Goal: Navigation & Orientation: Find specific page/section

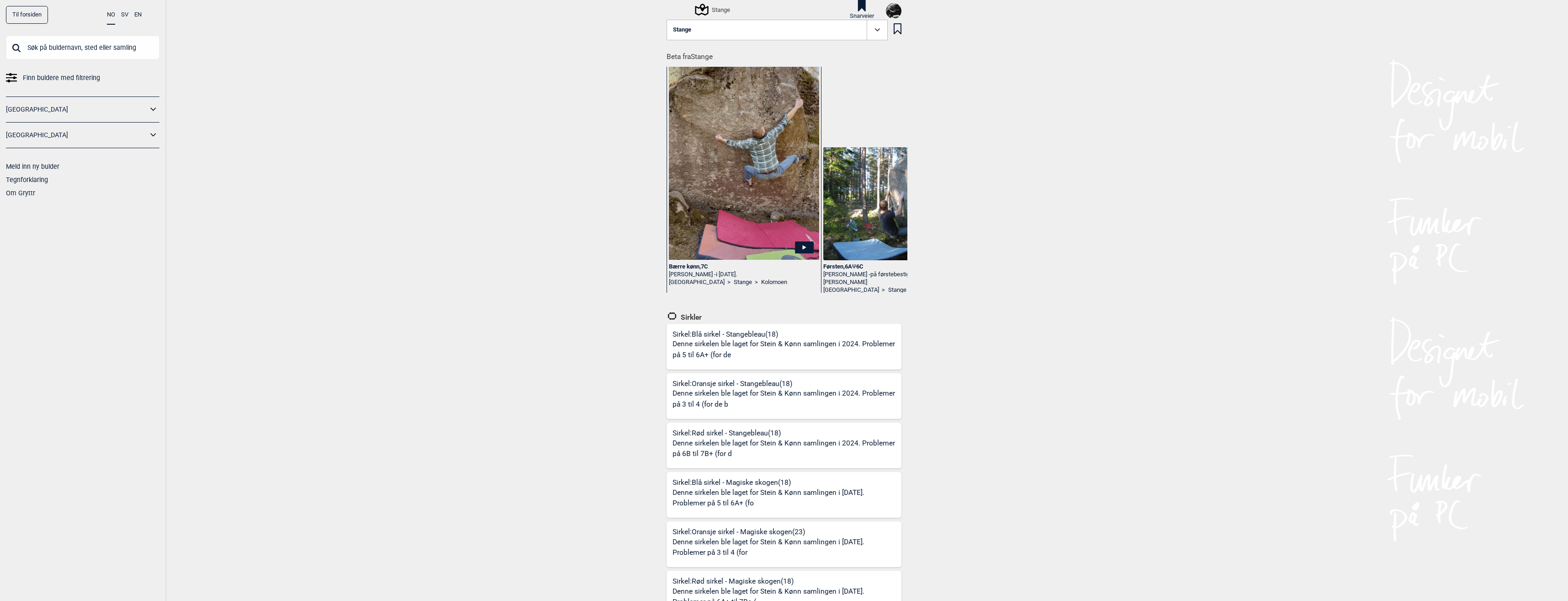
click at [32, 18] on link "Til forsiden" at bounding box center [26, 15] width 42 height 18
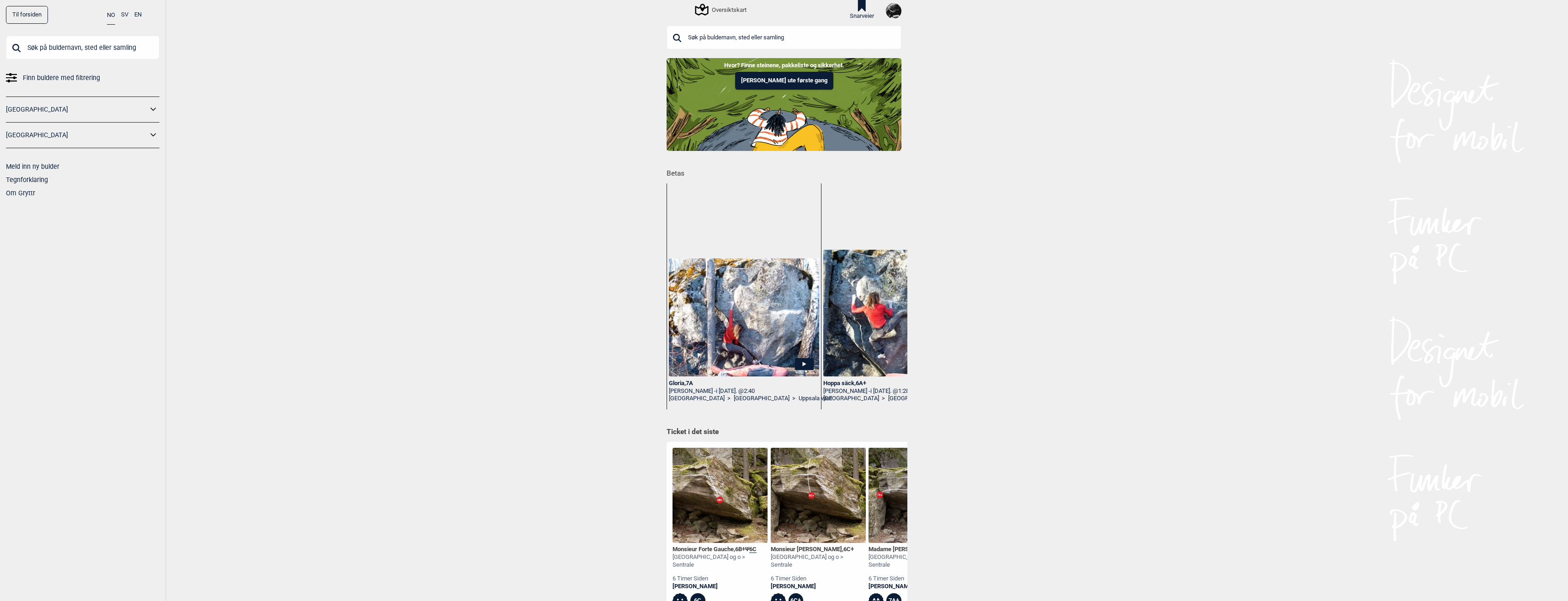
click at [889, 4] on img at bounding box center [893, 11] width 16 height 16
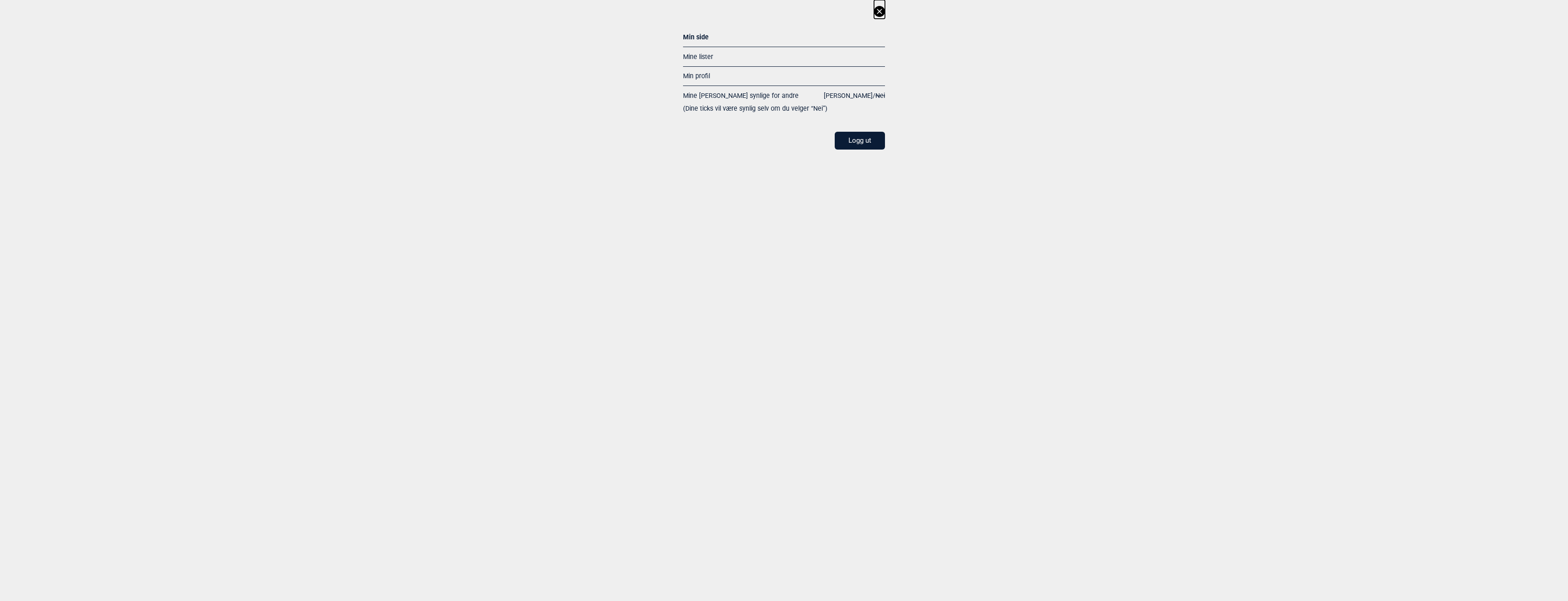
click at [700, 38] on div "Min side" at bounding box center [784, 38] width 202 height 16
click at [702, 78] on link "Min profil" at bounding box center [697, 76] width 27 height 8
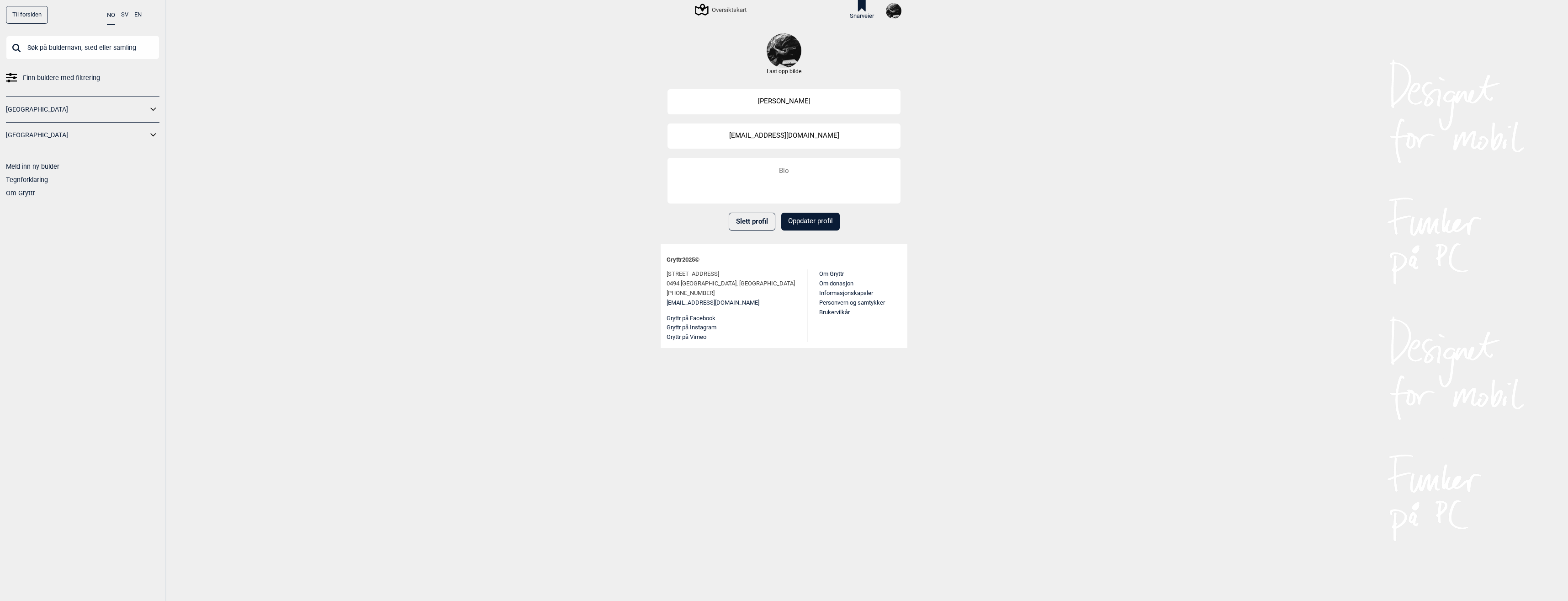
click at [888, 13] on img at bounding box center [893, 11] width 16 height 16
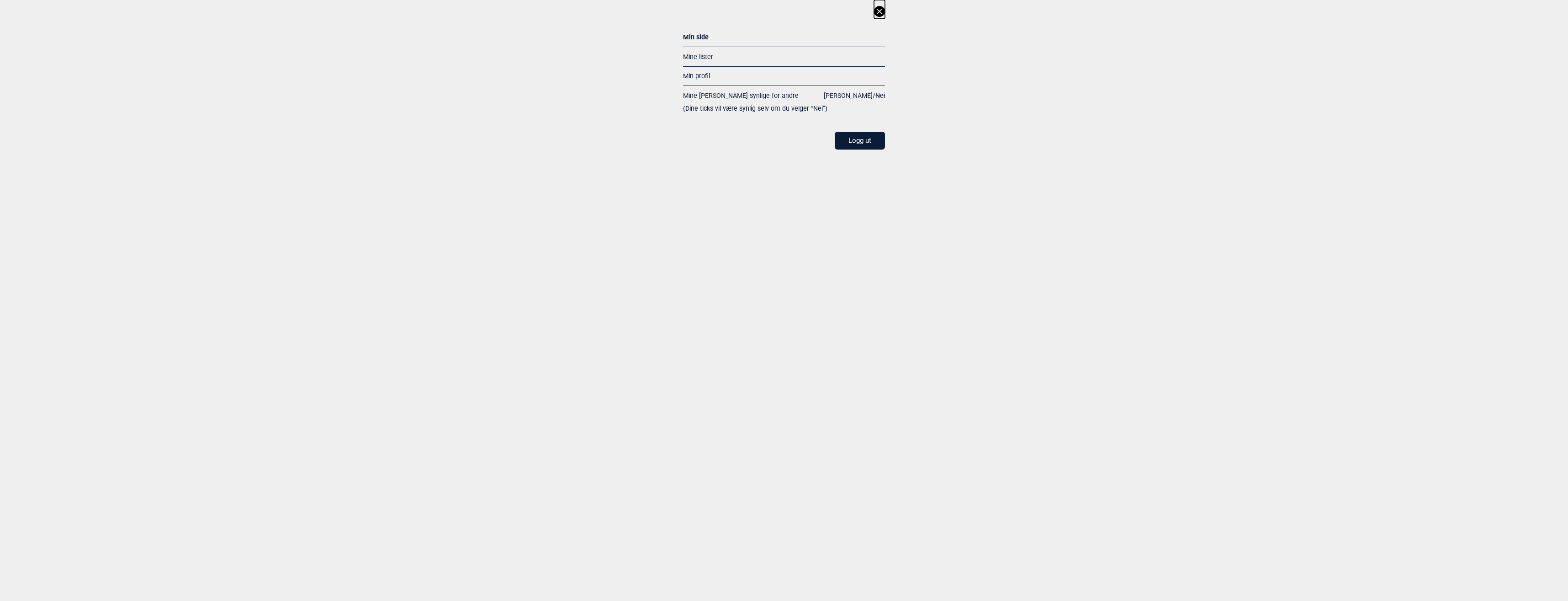
click at [693, 53] on link "Mine lister" at bounding box center [698, 57] width 30 height 8
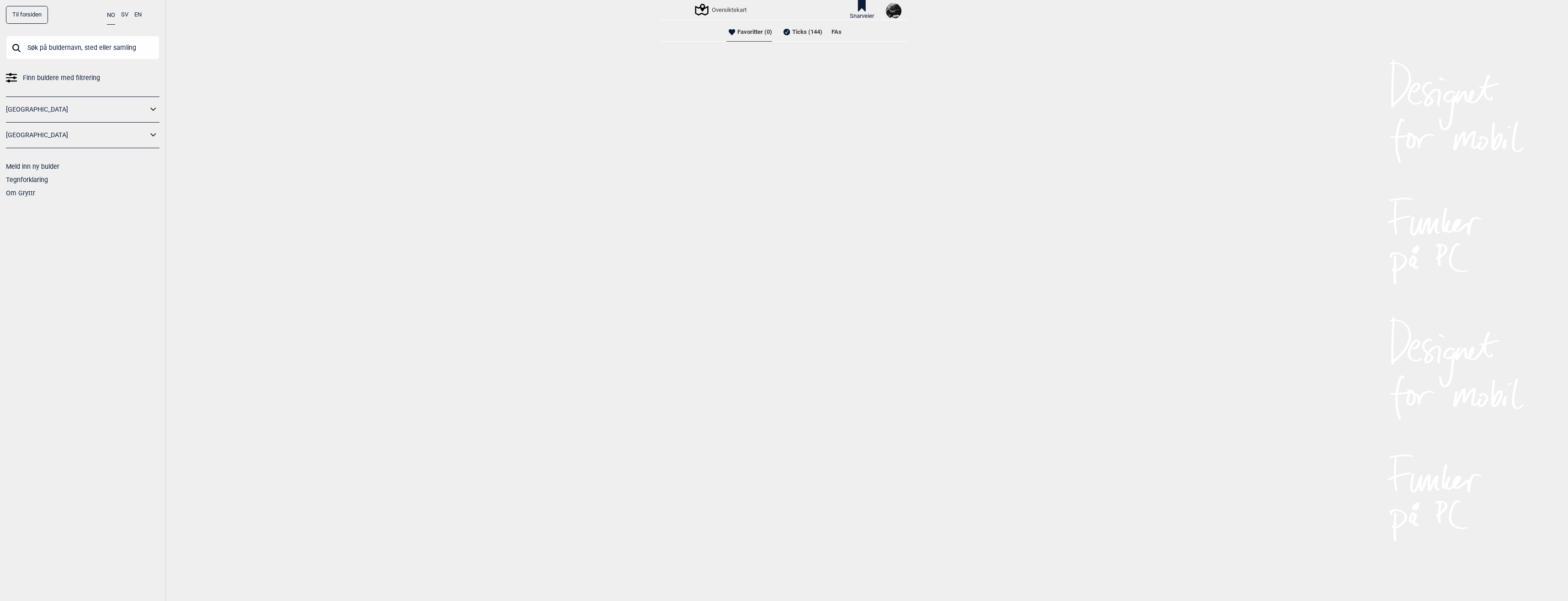
click at [791, 38] on li "Ticks (144)" at bounding box center [802, 32] width 41 height 18
